Goal: Transaction & Acquisition: Subscribe to service/newsletter

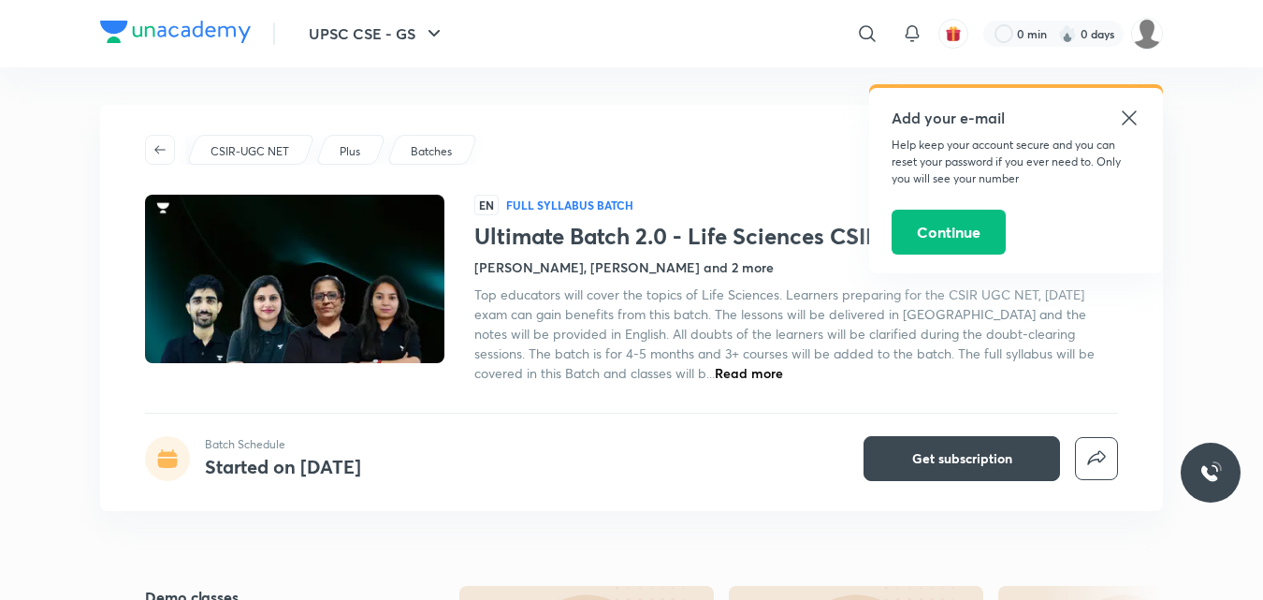
click at [1127, 122] on icon at bounding box center [1129, 118] width 22 height 22
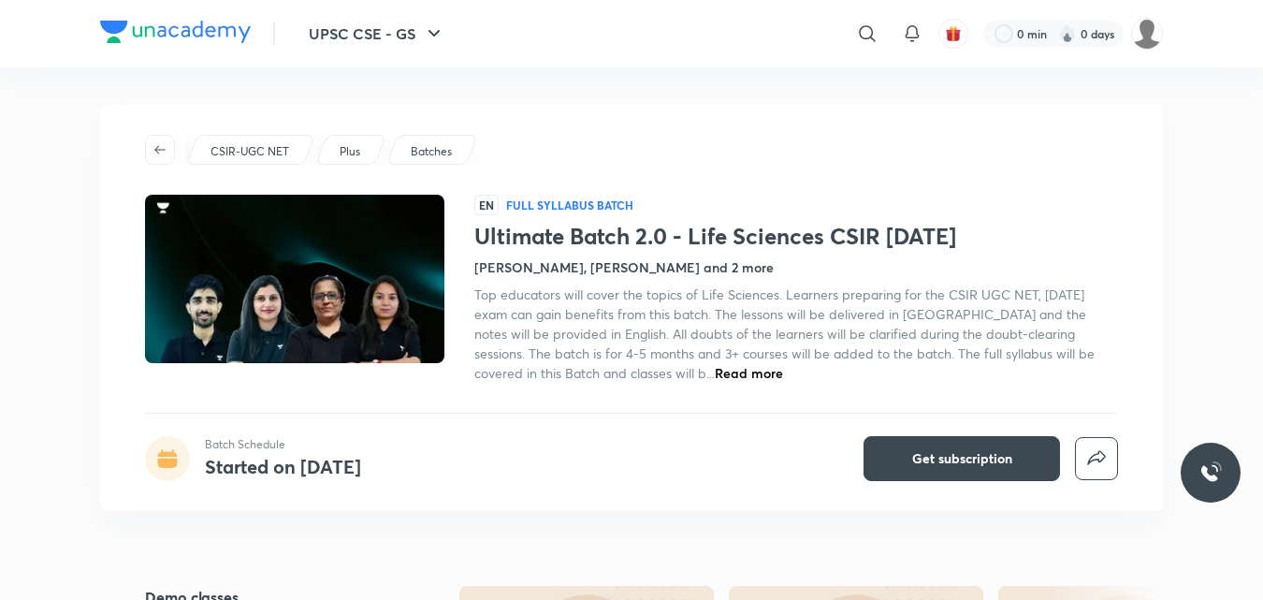
click at [535, 265] on h4 "[PERSON_NAME], [PERSON_NAME] and 2 more" at bounding box center [623, 267] width 299 height 20
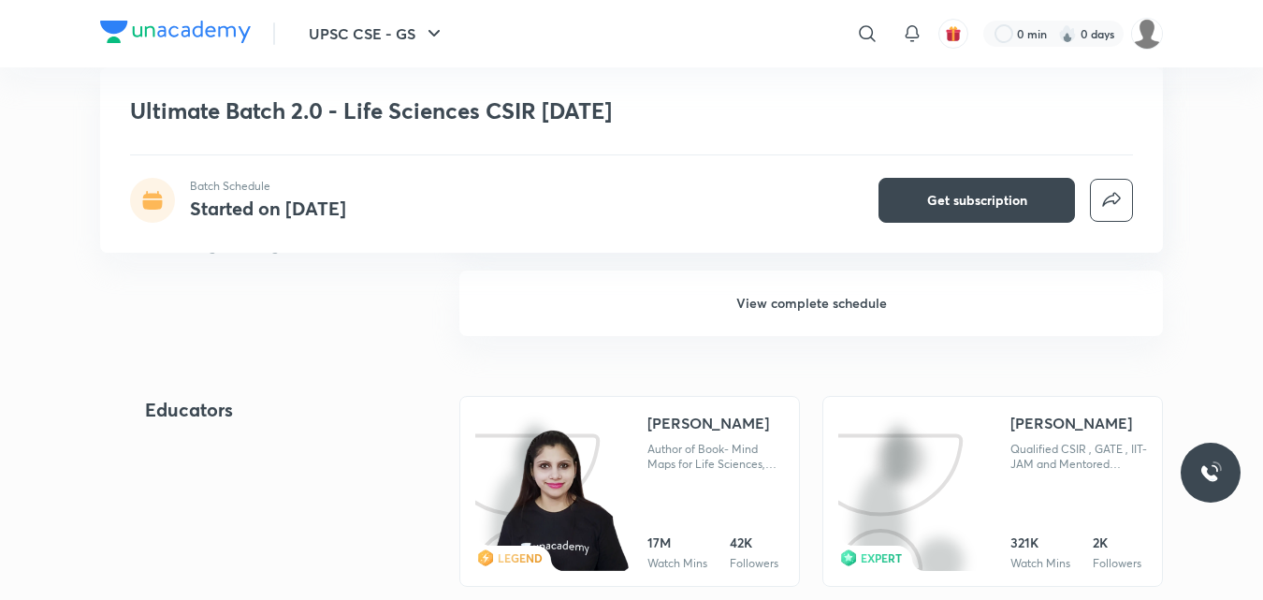
scroll to position [1720, 0]
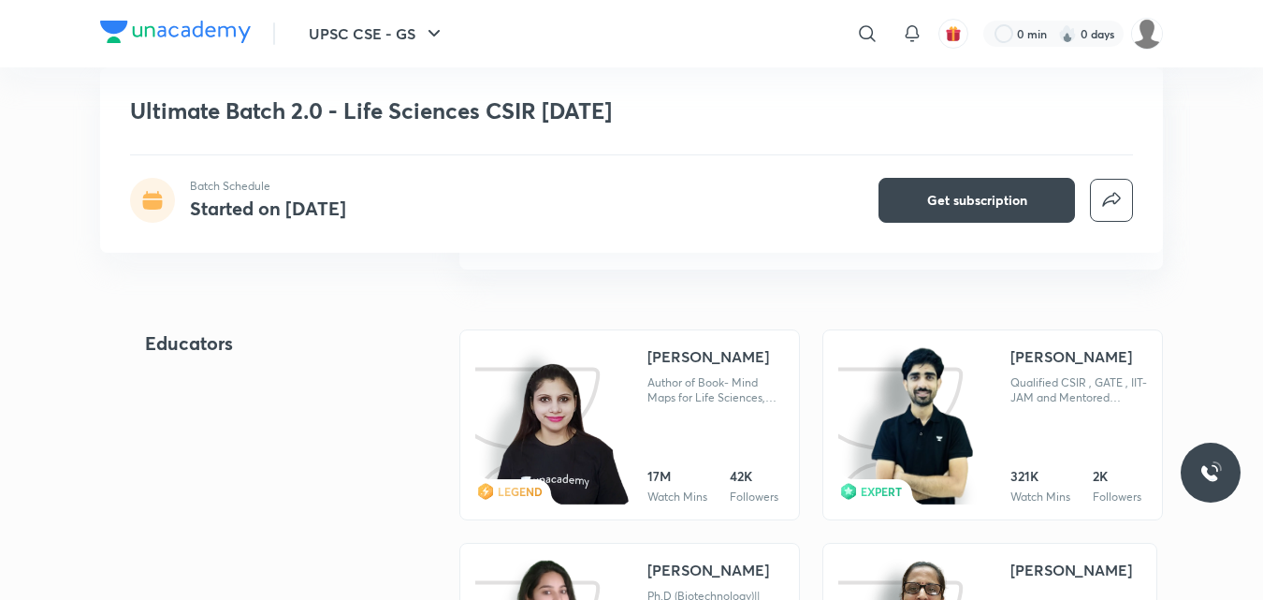
click at [729, 405] on div "Neha Taneja Author of Book- Mind Maps for Life Sciences, Qualified CSIR-NET,GAT…" at bounding box center [715, 424] width 137 height 159
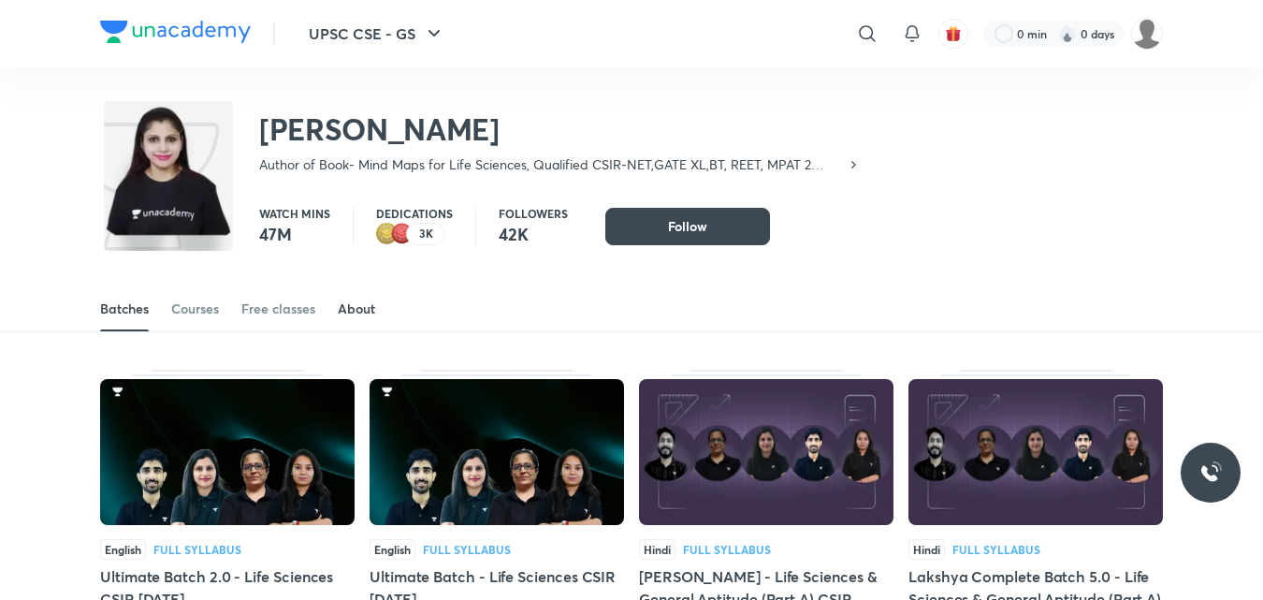
click at [351, 309] on div "About" at bounding box center [356, 308] width 37 height 19
click at [356, 306] on div "About" at bounding box center [356, 308] width 37 height 19
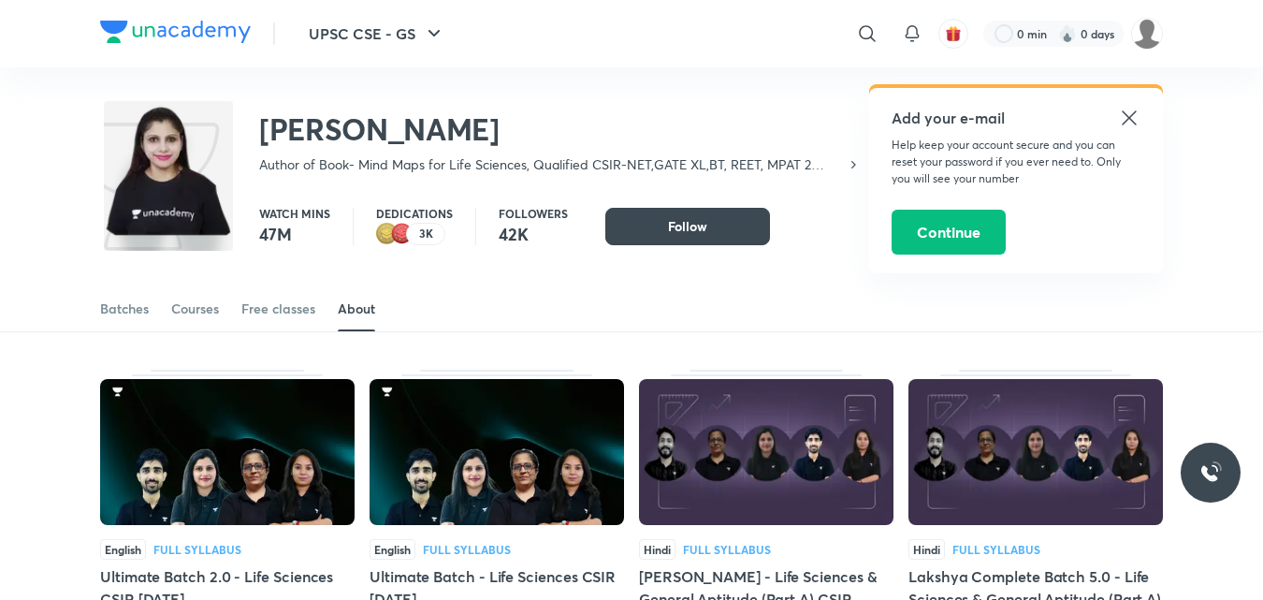
click at [333, 311] on div "Batches Courses Free classes About" at bounding box center [631, 308] width 1063 height 45
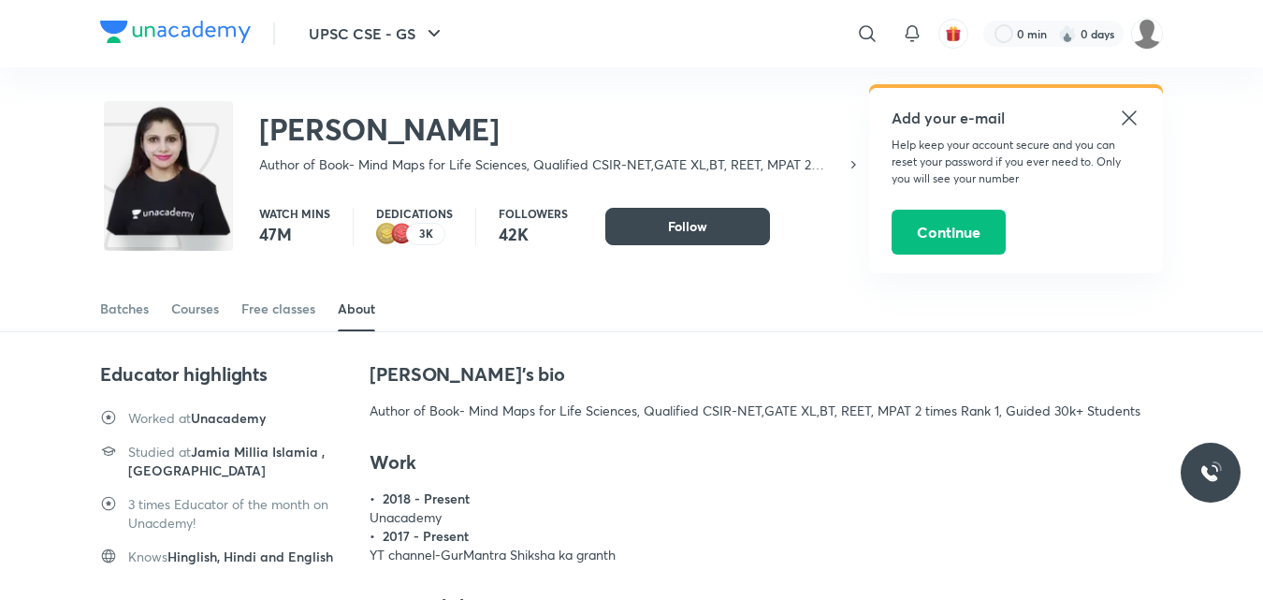
click at [1126, 123] on icon at bounding box center [1129, 117] width 14 height 14
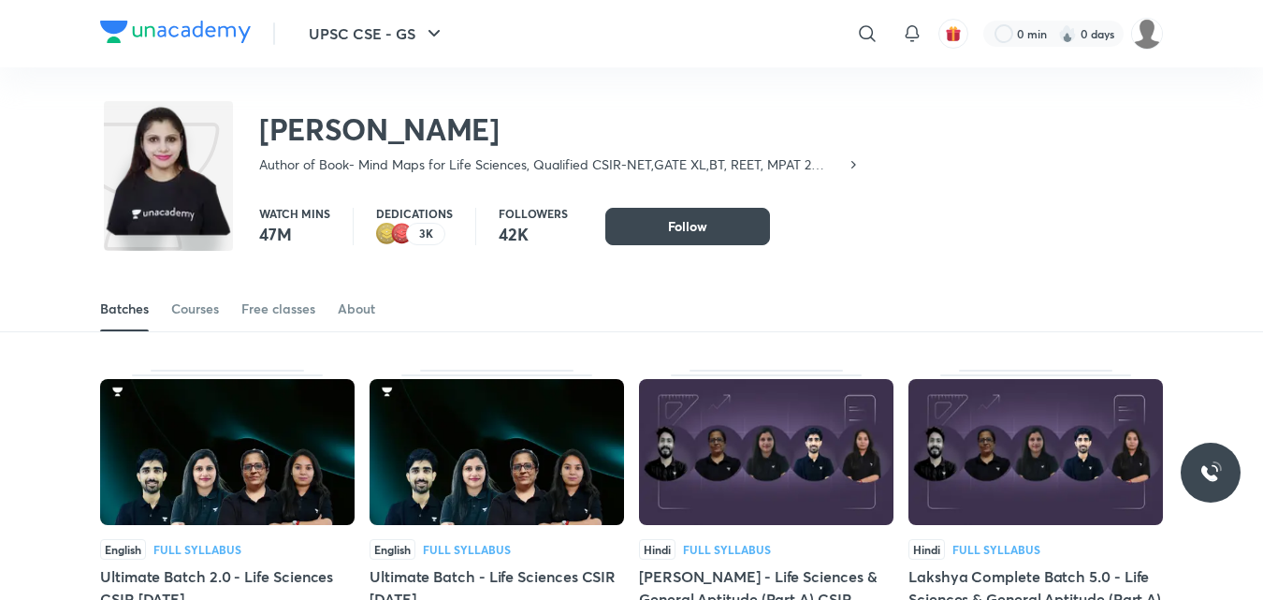
scroll to position [1523, 0]
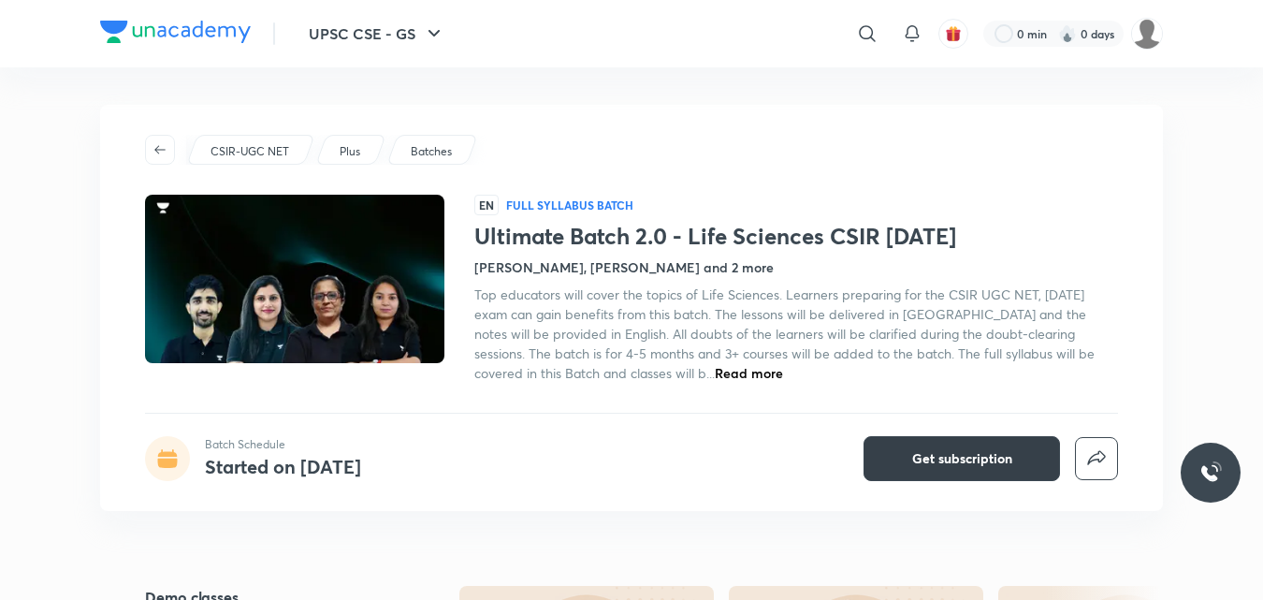
click at [945, 462] on span "Get subscription" at bounding box center [962, 458] width 100 height 19
